Goal: Task Accomplishment & Management: Manage account settings

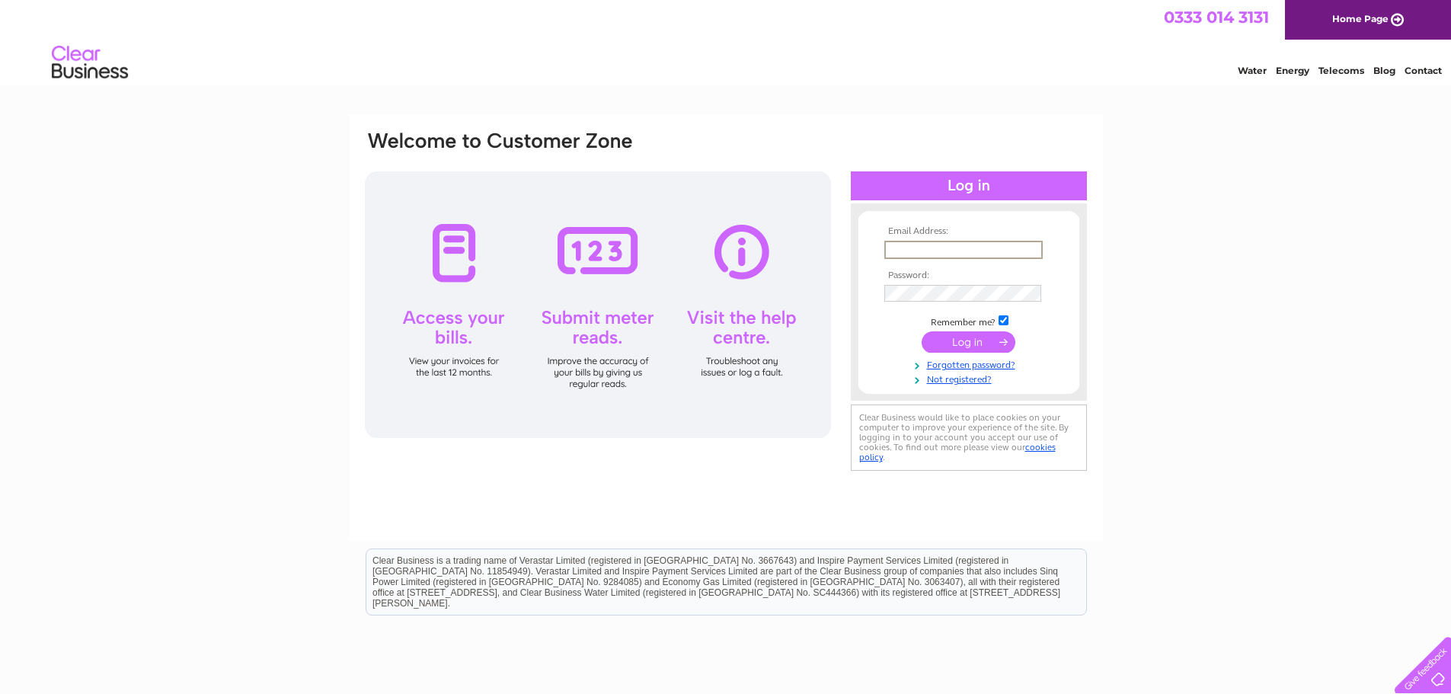
click at [1002, 249] on input "text" at bounding box center [963, 250] width 158 height 18
type input "graememurdoch@opticalexpress.com"
click at [921, 331] on input "submit" at bounding box center [968, 341] width 94 height 21
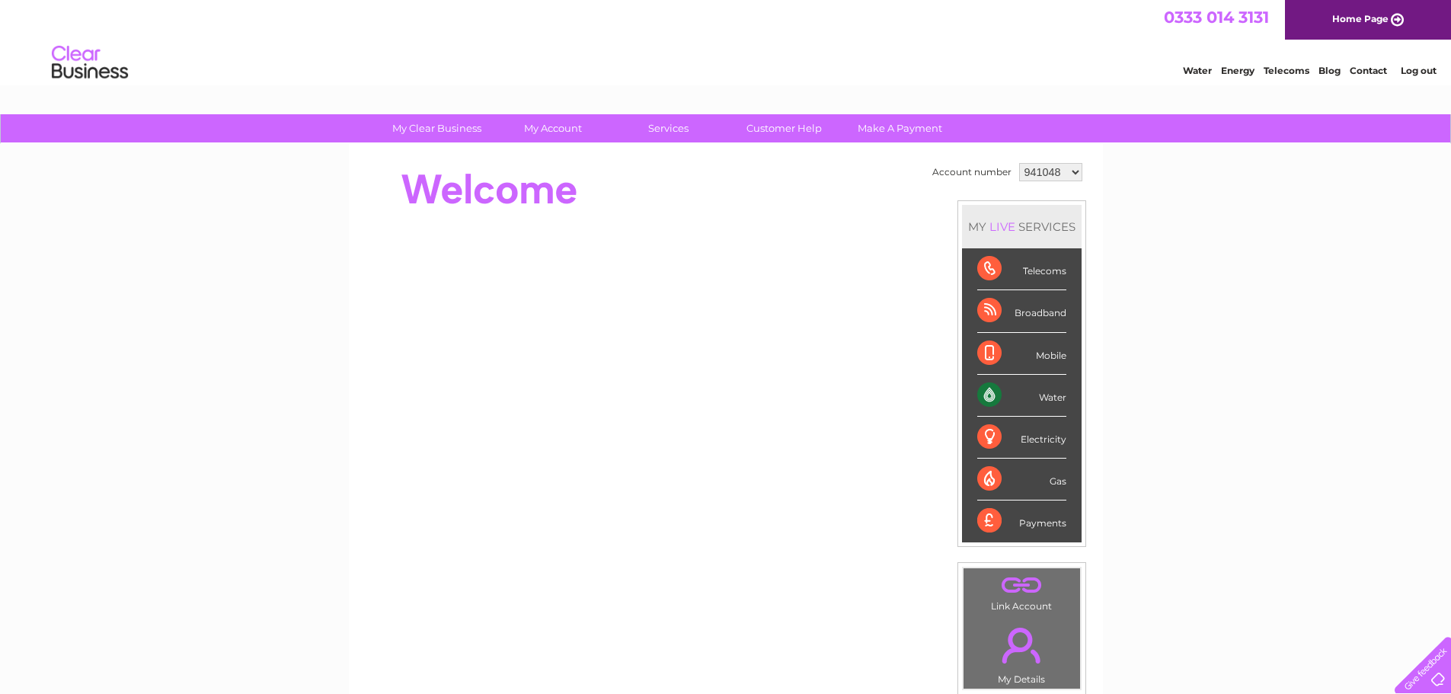
click at [1068, 169] on select "941048 941052 941056 941113 942578 1092278 1092287 1092288 1092290 1154054 1154…" at bounding box center [1050, 172] width 63 height 18
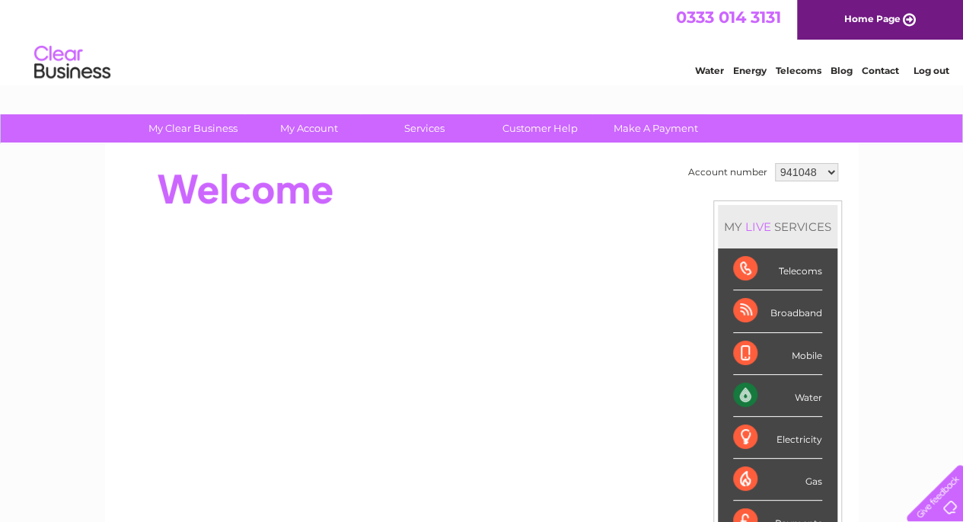
click at [830, 168] on select "941048 941052 941056 941113 942578 1092278 1092287 1092288 1092290 1154054 1154…" at bounding box center [806, 172] width 63 height 18
select select "1092290"
click at [775, 163] on select "941048 941052 941056 941113 942578 1092278 1092287 1092288 1092290 1154054 1154…" at bounding box center [806, 172] width 63 height 18
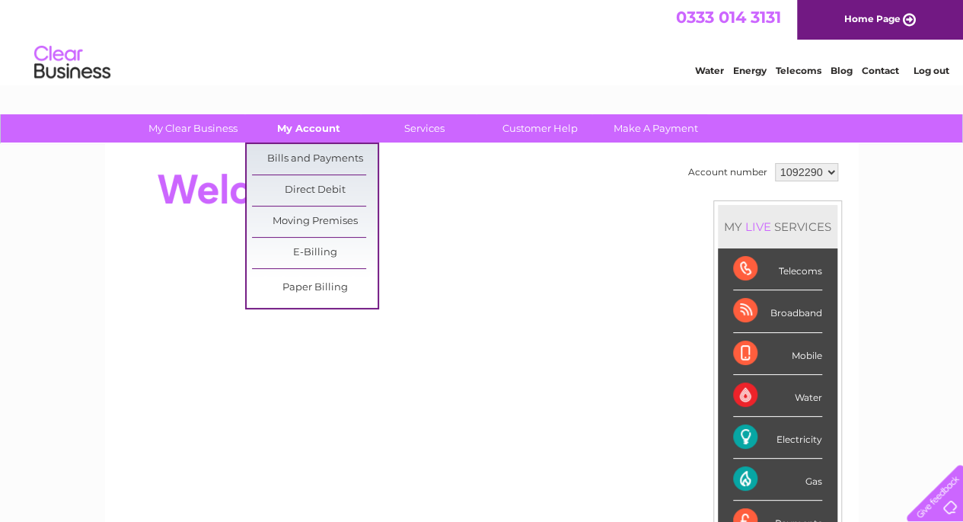
click at [302, 133] on link "My Account" at bounding box center [309, 128] width 126 height 28
click at [310, 152] on link "Bills and Payments" at bounding box center [315, 159] width 126 height 30
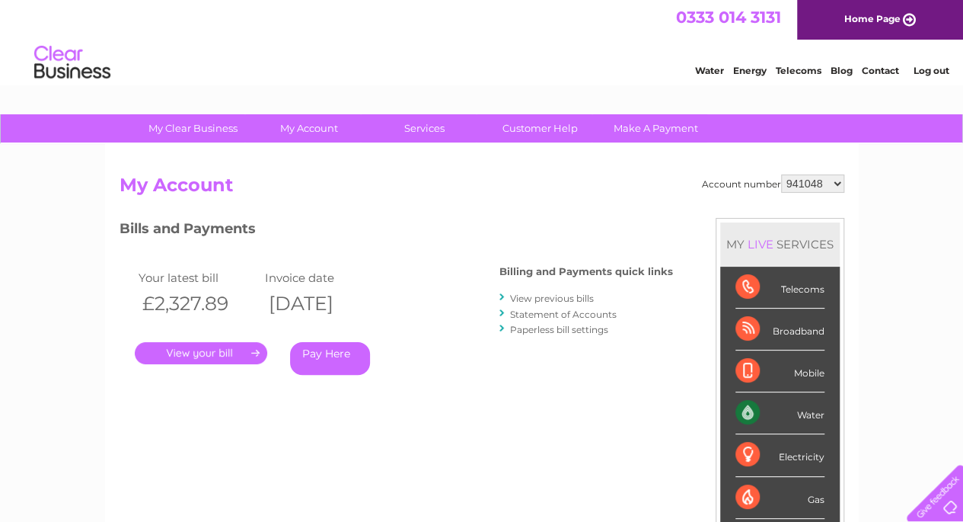
click at [838, 184] on select "941048 941052 941056 941113 942578 1092278 1092287 1092288 1092290 1154054 1154…" at bounding box center [812, 183] width 63 height 18
select select "1092290"
click at [781, 174] on select "941048 941052 941056 941113 942578 1092278 1092287 1092288 1092290 1154054 1154…" at bounding box center [812, 183] width 63 height 18
click at [835, 183] on select "941048 941052 941056 941113 942578 1092278 1092287 1092288 1092290 1154054 1154…" at bounding box center [812, 183] width 63 height 18
